Goal: Check status

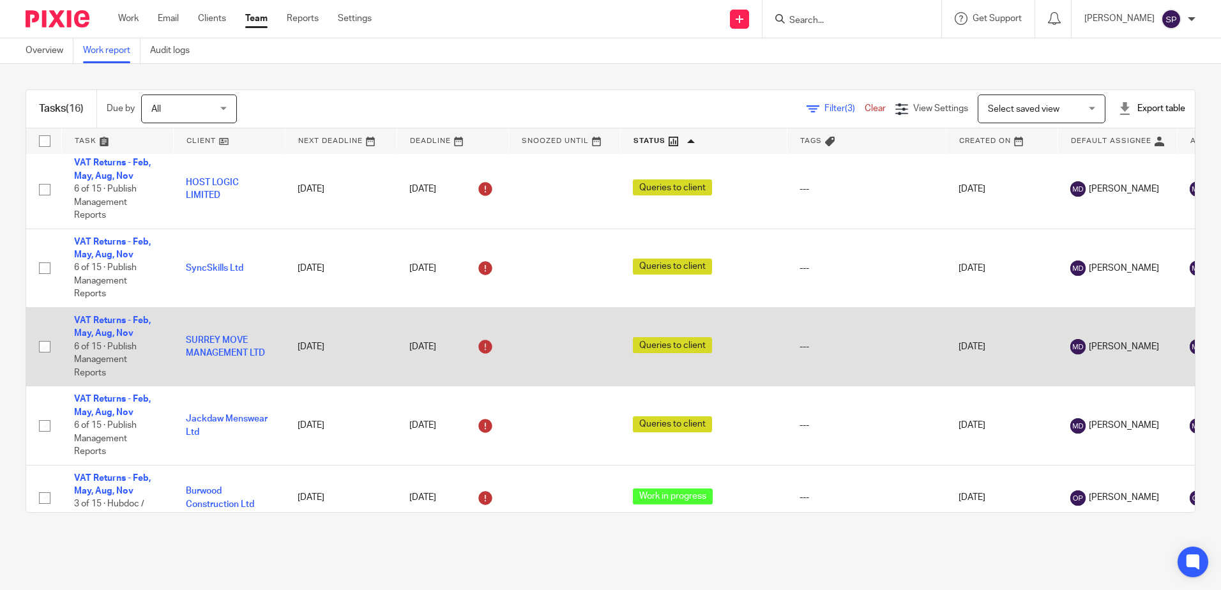
scroll to position [872, 0]
